Goal: Transaction & Acquisition: Download file/media

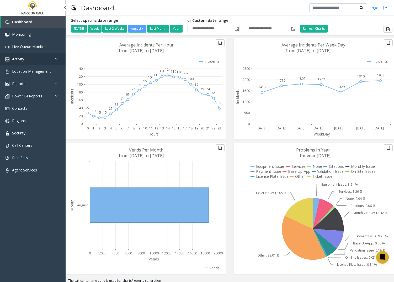
click at [44, 56] on link "Activity" at bounding box center [33, 59] width 66 height 12
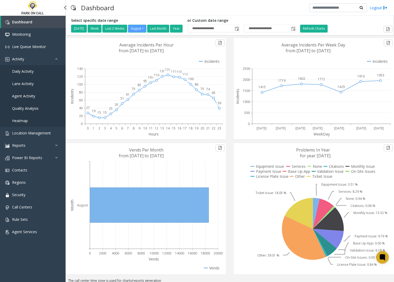
click at [33, 73] on span "Daily Activity" at bounding box center [23, 71] width 22 height 5
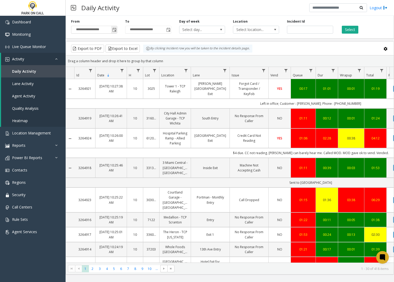
click at [116, 31] on span "Toggle popup" at bounding box center [114, 29] width 6 height 8
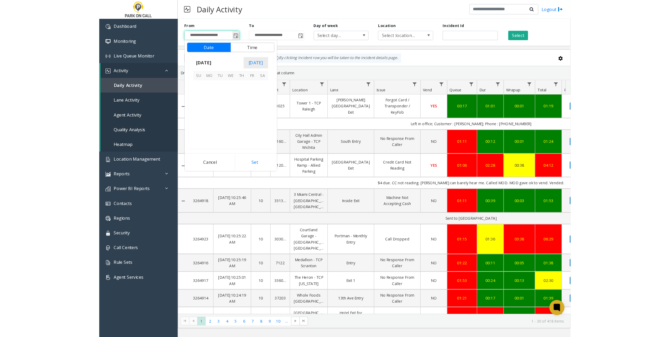
scroll to position [94097, 0]
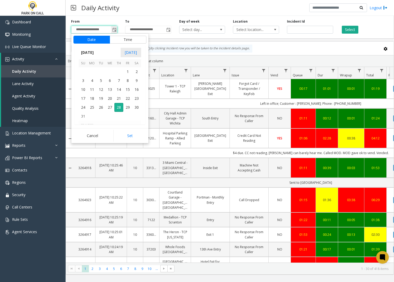
click at [116, 31] on span "Toggle popup" at bounding box center [114, 29] width 6 height 8
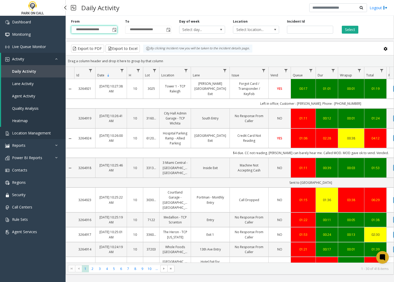
click at [29, 132] on span "Location Management" at bounding box center [31, 132] width 39 height 5
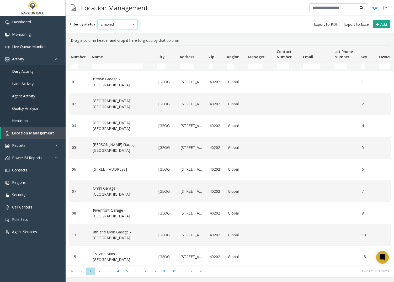
click at [130, 27] on span at bounding box center [133, 24] width 7 height 8
click at [126, 33] on li "All" at bounding box center [115, 33] width 39 height 7
click at [119, 64] on input "Name Filter" at bounding box center [117, 65] width 51 height 5
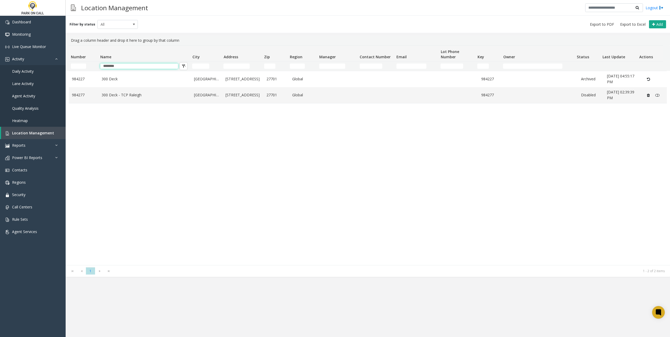
type input "********"
click at [34, 150] on link "Reports" at bounding box center [33, 145] width 66 height 12
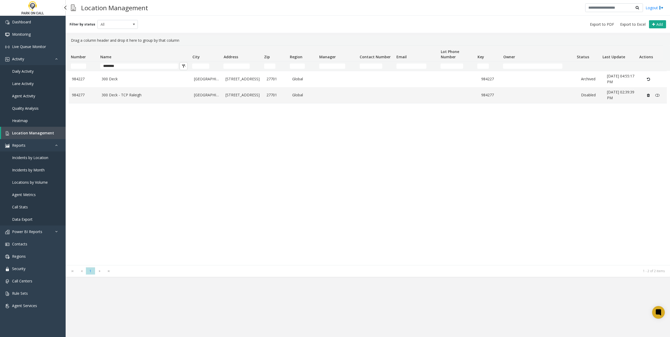
click at [26, 218] on span "Data Export" at bounding box center [22, 219] width 20 height 5
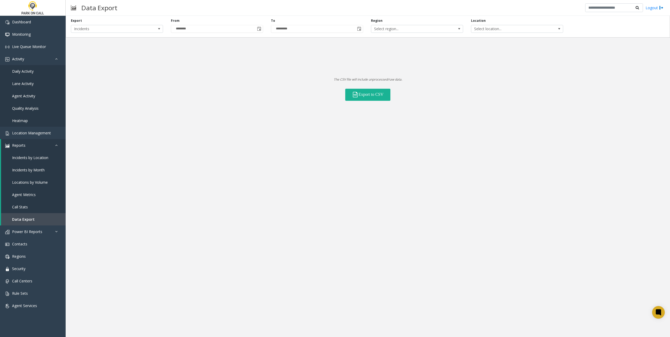
drag, startPoint x: 534, startPoint y: 33, endPoint x: 525, endPoint y: 40, distance: 11.5
click at [394, 33] on div "Export Incidents From ******** To ********* Region Select region... Location Se…" at bounding box center [368, 27] width 604 height 22
click at [394, 32] on span "Select location..." at bounding box center [517, 29] width 92 height 8
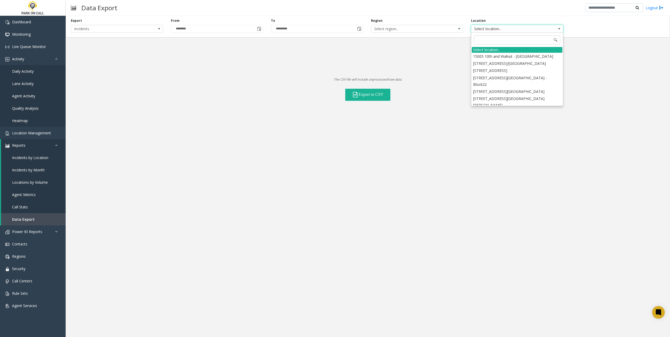
drag, startPoint x: 491, startPoint y: 39, endPoint x: 177, endPoint y: 38, distance: 313.8
click at [394, 39] on input at bounding box center [517, 39] width 86 height 9
click at [142, 32] on span "Incidents" at bounding box center [107, 28] width 73 height 7
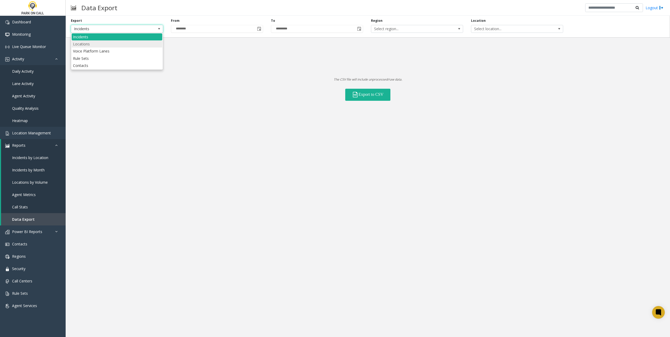
click at [94, 44] on li "Locations" at bounding box center [117, 43] width 91 height 7
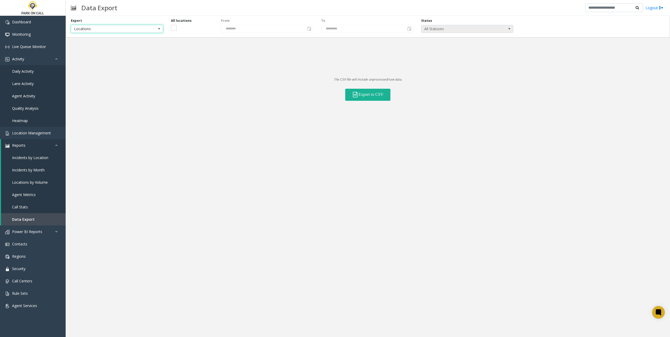
drag, startPoint x: 467, startPoint y: 28, endPoint x: 463, endPoint y: 29, distance: 4.0
click at [394, 28] on span "All Statuses" at bounding box center [457, 28] width 73 height 7
click at [394, 42] on li "Active" at bounding box center [467, 42] width 91 height 7
drag, startPoint x: 461, startPoint y: 104, endPoint x: 422, endPoint y: 123, distance: 43.9
click at [394, 104] on div "Export Locations All locations From ******** To ********* Status Active The CSV…" at bounding box center [368, 176] width 604 height 321
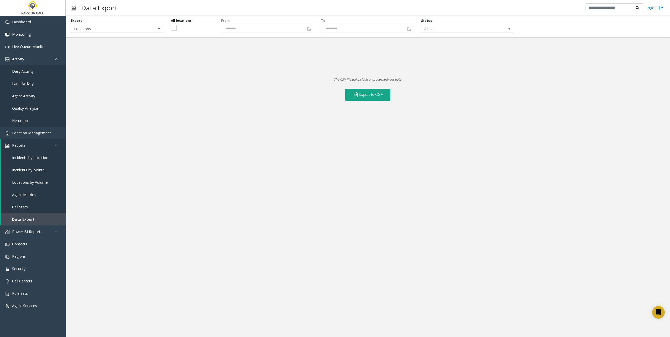
click at [377, 95] on button "Export to CSV" at bounding box center [367, 95] width 45 height 12
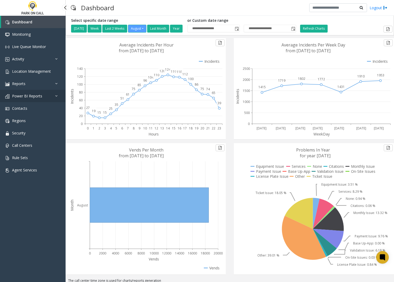
click at [36, 100] on link "Power BI Reports" at bounding box center [33, 96] width 66 height 12
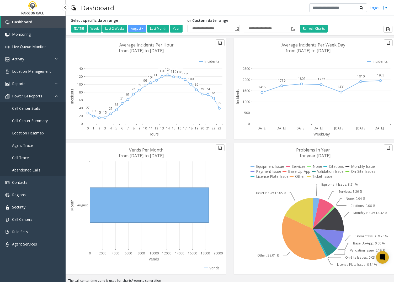
click at [33, 144] on link "Agent Trace" at bounding box center [33, 145] width 66 height 12
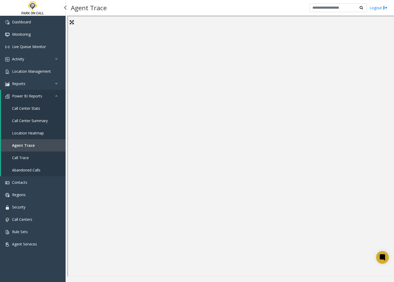
click at [41, 122] on span "Call Center Summary" at bounding box center [30, 120] width 36 height 5
